Goal: Task Accomplishment & Management: Use online tool/utility

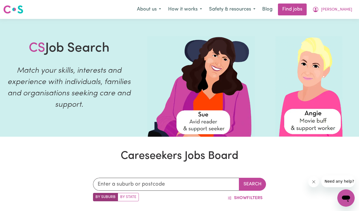
click at [42, 10] on div "Menu About us How it works Safety & resources Blog Find jobs Gabriela" at bounding box center [179, 9] width 359 height 12
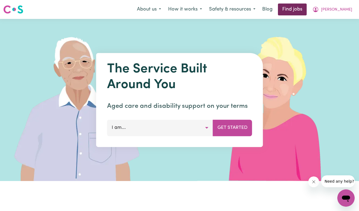
click at [306, 10] on link "Find jobs" at bounding box center [292, 10] width 29 height 12
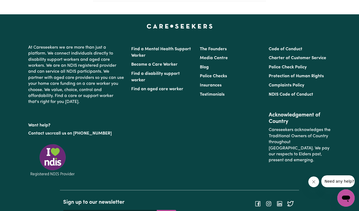
scroll to position [216, 0]
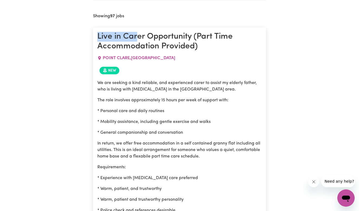
drag, startPoint x: 99, startPoint y: 36, endPoint x: 137, endPoint y: 41, distance: 38.2
click at [137, 41] on h1 "Live in Carer Opportunity (Part Time Accommodation Provided)" at bounding box center [179, 42] width 164 height 20
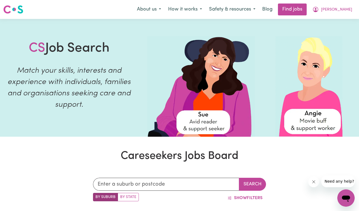
scroll to position [0, 0]
click at [141, 183] on input "text" at bounding box center [166, 184] width 146 height 13
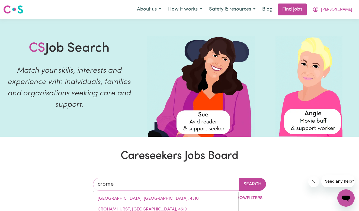
type input "[PERSON_NAME]"
type input "[PERSON_NAME], [GEOGRAPHIC_DATA], 2099"
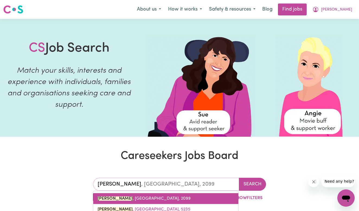
click at [134, 197] on span "[PERSON_NAME] , [GEOGRAPHIC_DATA], 2099" at bounding box center [143, 199] width 93 height 4
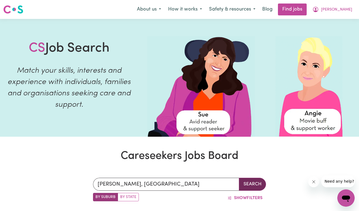
click at [258, 183] on button "Search" at bounding box center [252, 184] width 27 height 13
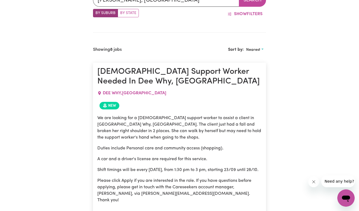
scroll to position [147, 0]
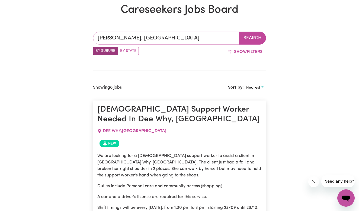
type input "[PERSON_NAME], [GEOGRAPHIC_DATA], 2099"
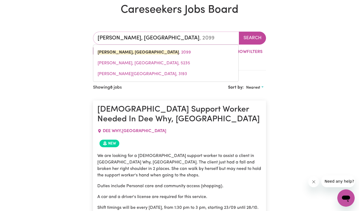
drag, startPoint x: 174, startPoint y: 40, endPoint x: 97, endPoint y: 38, distance: 76.9
click at [97, 38] on input "[PERSON_NAME], [GEOGRAPHIC_DATA]" at bounding box center [166, 38] width 146 height 13
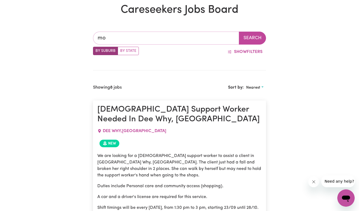
type input "mos"
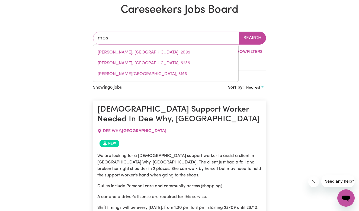
type input "[GEOGRAPHIC_DATA], [GEOGRAPHIC_DATA], 5641"
type input "[DEMOGRAPHIC_DATA]"
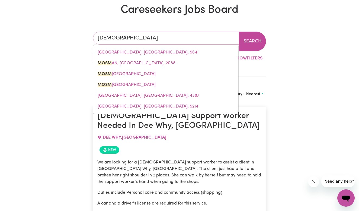
type input "mosmAN, [GEOGRAPHIC_DATA], 2088"
type input "[DEMOGRAPHIC_DATA]"
type input "mosmaN, [GEOGRAPHIC_DATA], 2088"
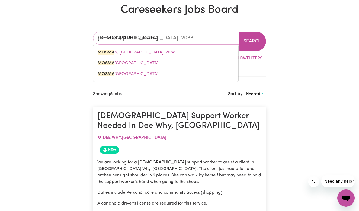
type input "mosman"
type input "mosman, [GEOGRAPHIC_DATA], 2088"
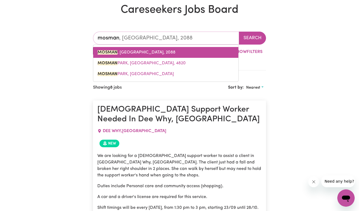
type input "Mosman"
type input "Mosman, [GEOGRAPHIC_DATA], 2088"
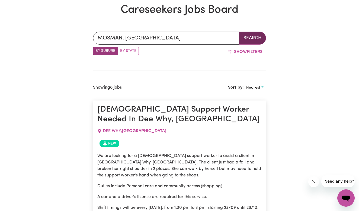
click at [245, 39] on button "Search" at bounding box center [252, 38] width 27 height 13
